Goal: Navigation & Orientation: Find specific page/section

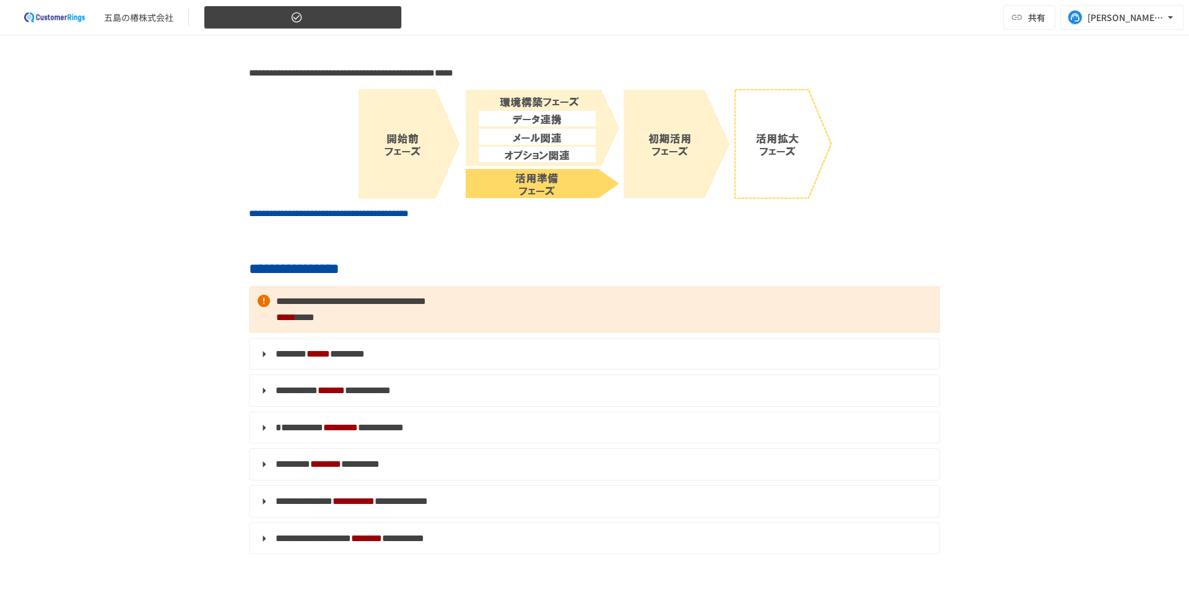
click at [241, 14] on span "3.活用準備フェーズ" at bounding box center [250, 17] width 76 height 15
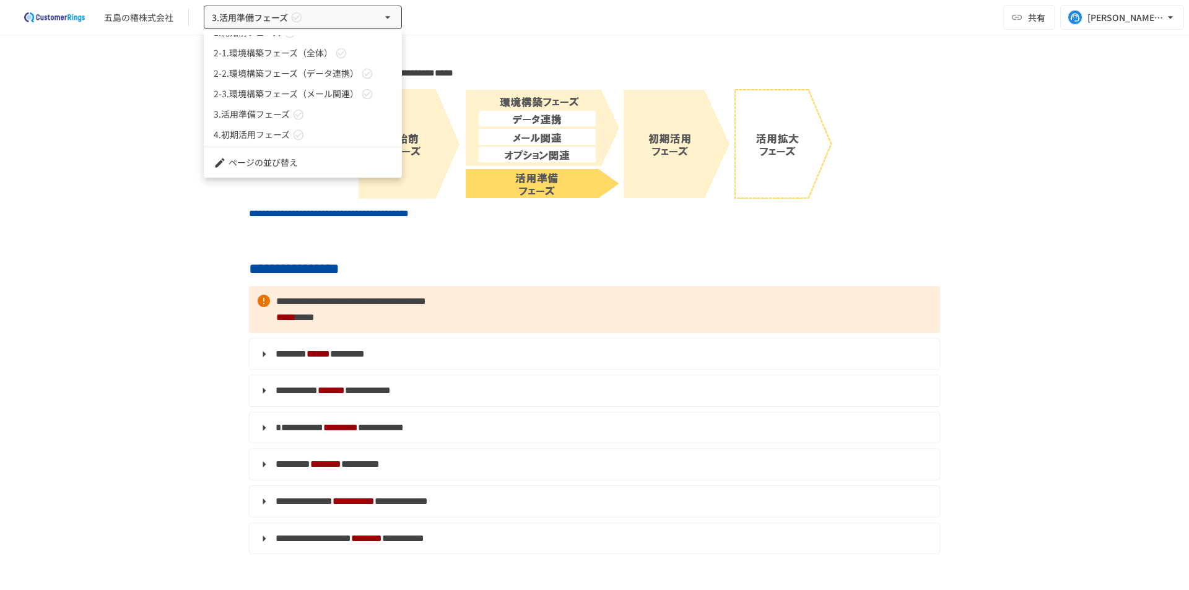
scroll to position [34, 0]
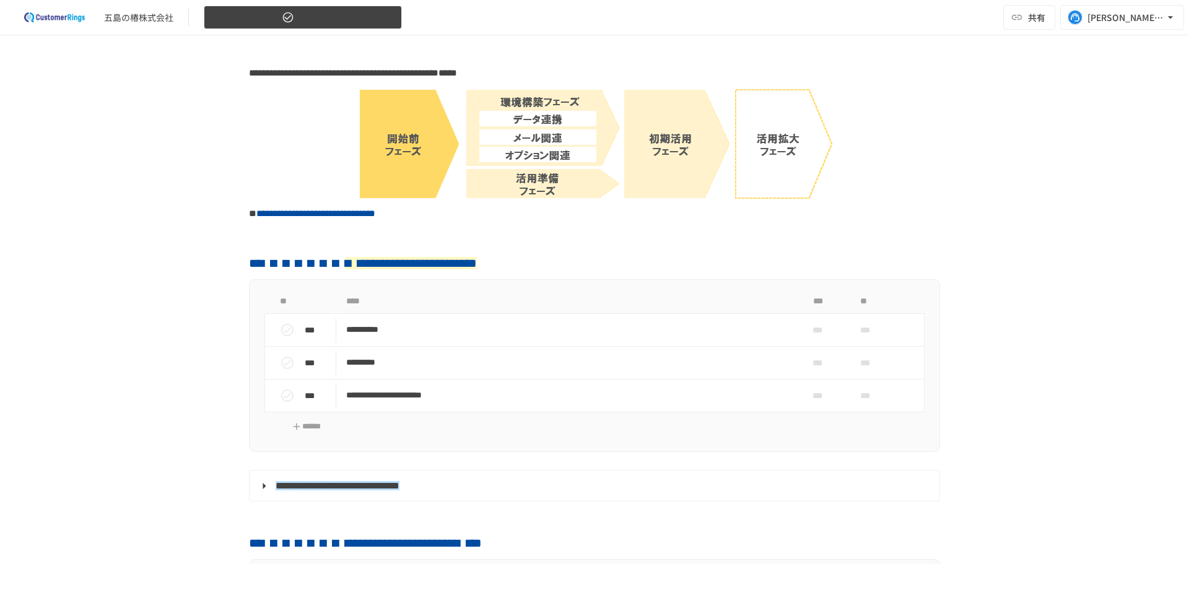
click at [346, 22] on button "1.開始前フェーズ" at bounding box center [303, 18] width 198 height 24
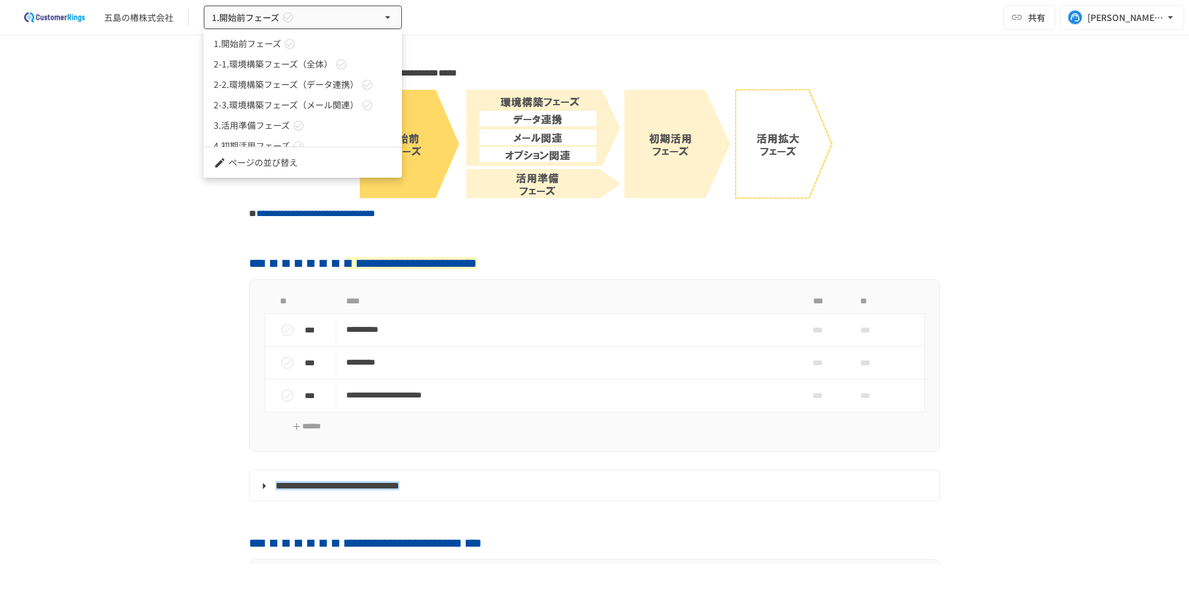
scroll to position [34, 0]
